Goal: Information Seeking & Learning: Learn about a topic

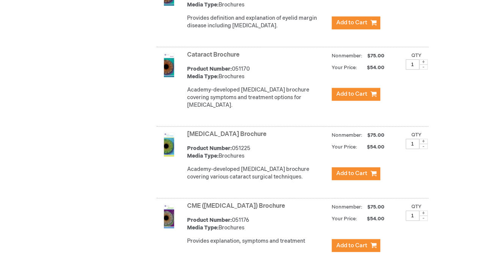
scroll to position [474, 0]
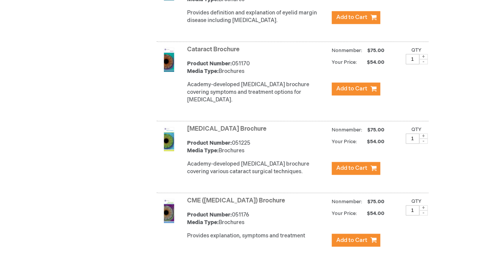
click at [217, 53] on link "Cataract Brochure" at bounding box center [213, 49] width 52 height 7
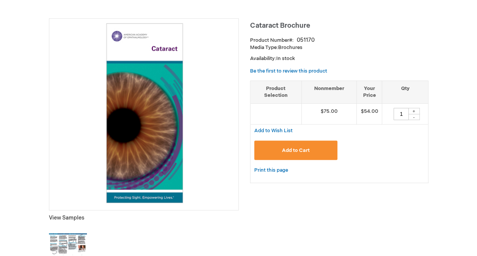
scroll to position [95, 0]
click at [71, 249] on img at bounding box center [68, 244] width 38 height 38
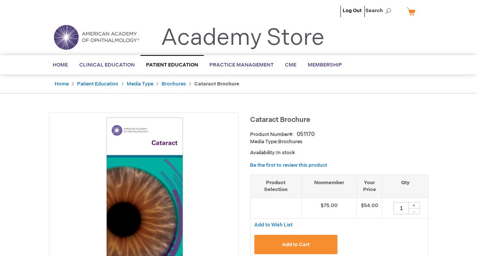
scroll to position [0, 0]
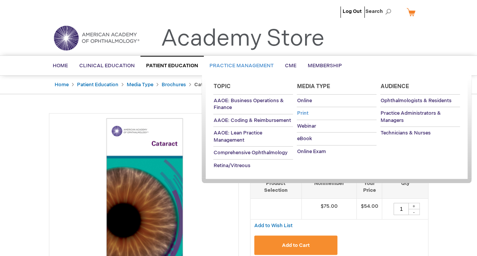
click at [302, 112] on span "Print" at bounding box center [302, 113] width 11 height 6
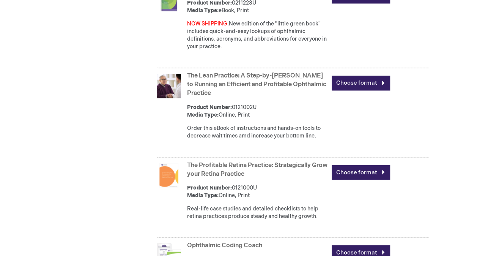
scroll to position [569, 0]
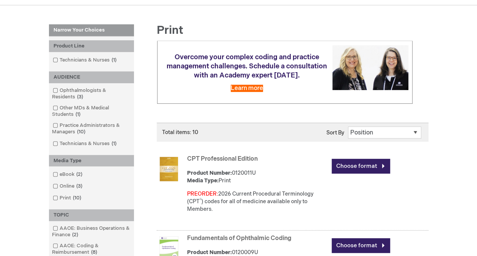
scroll to position [88, 0]
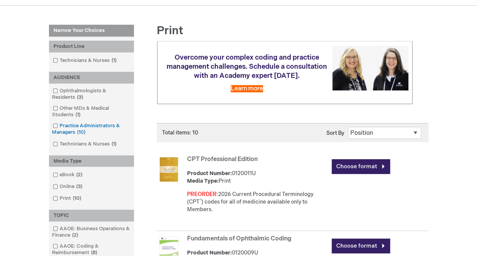
click at [60, 124] on span at bounding box center [60, 126] width 0 height 6
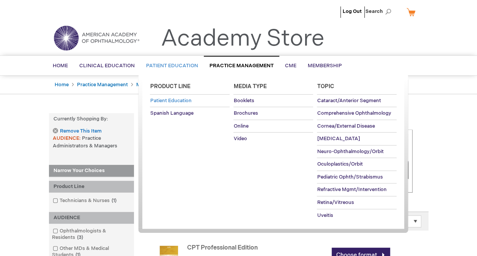
click at [178, 99] on span "Patient Education" at bounding box center [170, 100] width 41 height 6
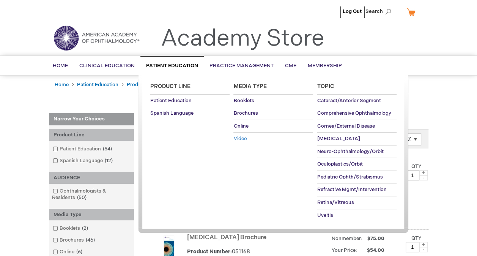
click at [241, 140] on span "Video" at bounding box center [239, 138] width 13 height 6
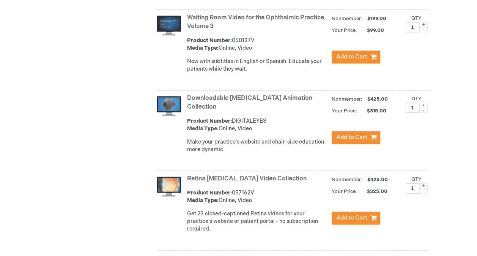
scroll to position [404, 0]
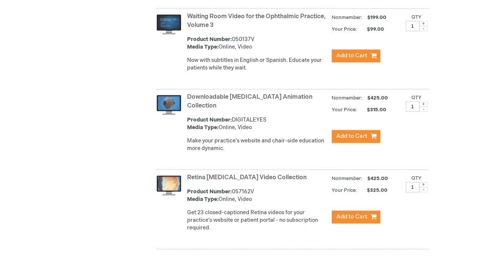
click at [211, 98] on link "Downloadable Patient Education Animation Collection" at bounding box center [249, 101] width 125 height 16
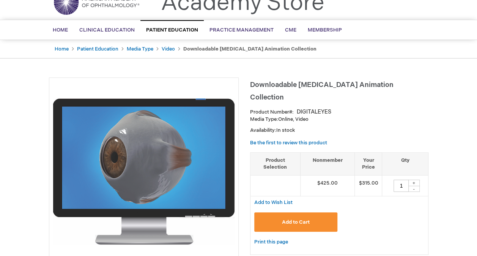
scroll to position [36, 0]
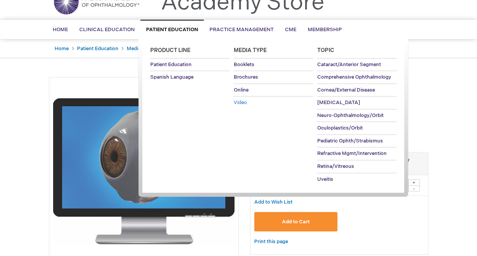
click at [239, 105] on span "Video" at bounding box center [239, 102] width 13 height 6
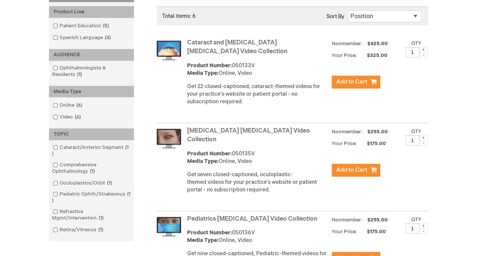
scroll to position [127, 0]
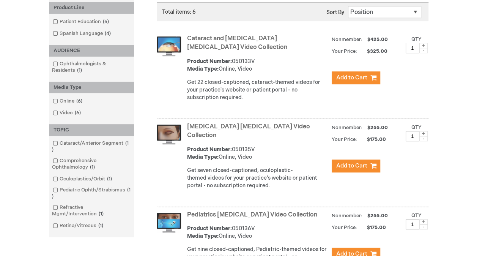
click at [208, 36] on link "Cataract and [MEDICAL_DATA] [MEDICAL_DATA] Video Collection" at bounding box center [237, 43] width 100 height 16
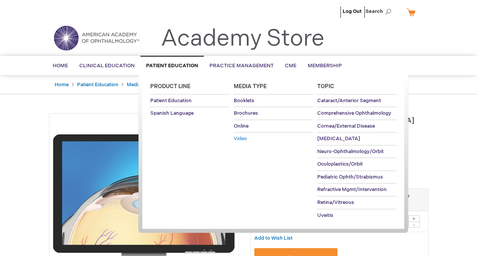
click at [243, 140] on span "Video" at bounding box center [239, 138] width 13 height 6
click at [244, 137] on span "Video" at bounding box center [239, 138] width 13 height 6
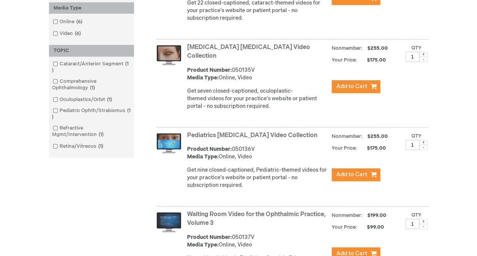
scroll to position [207, 0]
